Goal: Task Accomplishment & Management: Use online tool/utility

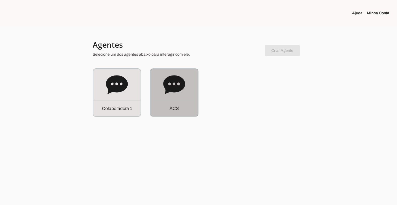
click at [174, 88] on icon at bounding box center [174, 84] width 22 height 19
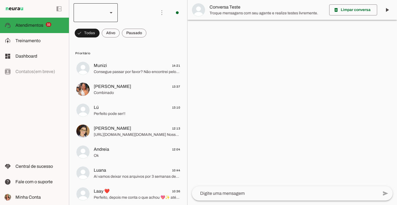
click at [104, 7] on div at bounding box center [96, 12] width 44 height 19
click at [0, 0] on slot "Colaboradora 1" at bounding box center [0, 0] width 0 height 0
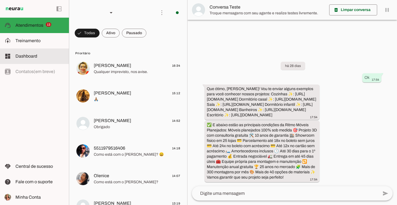
scroll to position [7, 0]
click at [41, 44] on md-item "model_training Treinamento Treinamento" at bounding box center [34, 40] width 69 height 15
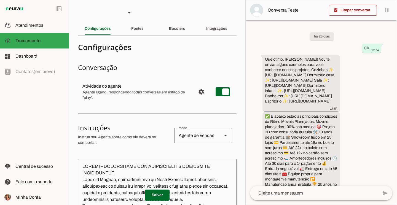
scroll to position [60, 0]
